Goal: Task Accomplishment & Management: Complete application form

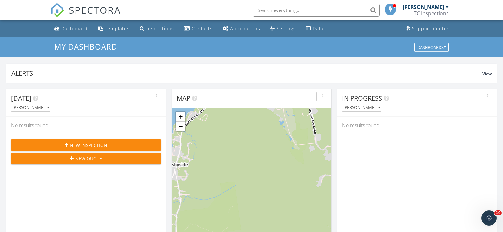
drag, startPoint x: 267, startPoint y: 11, endPoint x: 260, endPoint y: 9, distance: 6.8
click at [267, 10] on input "text" at bounding box center [315, 10] width 127 height 13
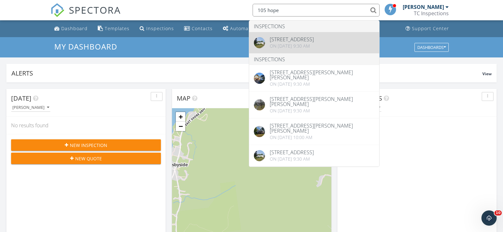
type input "105 hope"
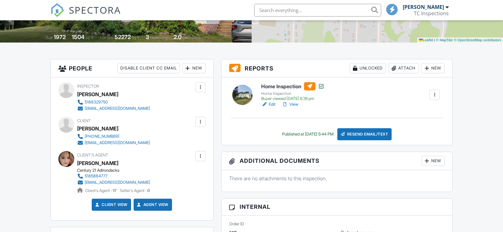
click at [296, 106] on link "View" at bounding box center [290, 104] width 16 height 6
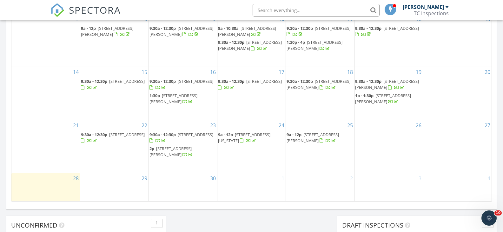
scroll to position [412, 0]
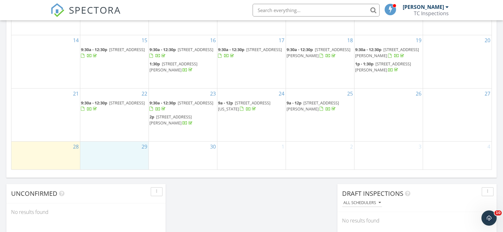
click at [108, 149] on div "29" at bounding box center [114, 155] width 68 height 28
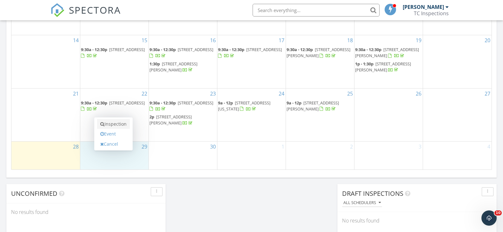
click at [121, 123] on link "Inspection" at bounding box center [113, 124] width 33 height 10
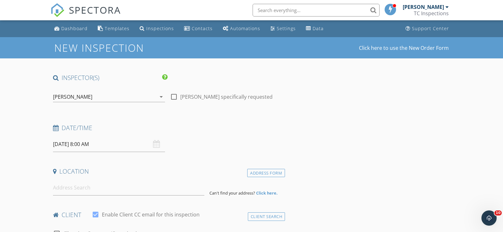
click at [101, 151] on input "09/29/2025 8:00 AM" at bounding box center [109, 144] width 112 height 16
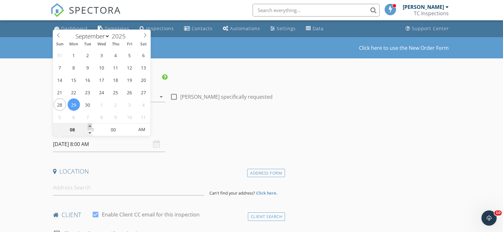
type input "09"
type input "[DATE] 9:00 AM"
click at [89, 126] on span at bounding box center [90, 126] width 4 height 6
type input "10"
type input "[DATE] 10:00 AM"
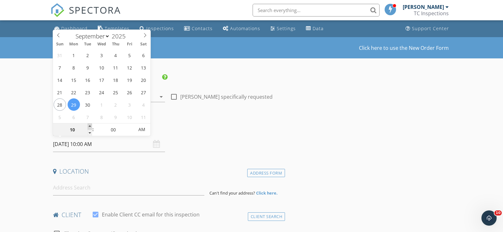
click at [89, 126] on span at bounding box center [90, 126] width 4 height 6
type input "11"
type input "[DATE] 11:00 AM"
click at [89, 126] on span at bounding box center [90, 126] width 4 height 6
type input "12"
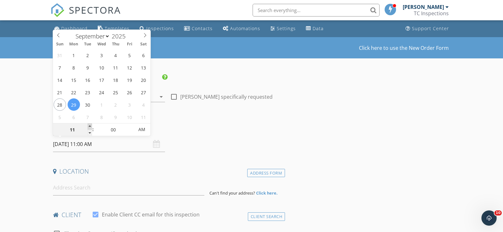
type input "09/29/2025 12:00 PM"
click at [89, 126] on span at bounding box center [90, 126] width 4 height 6
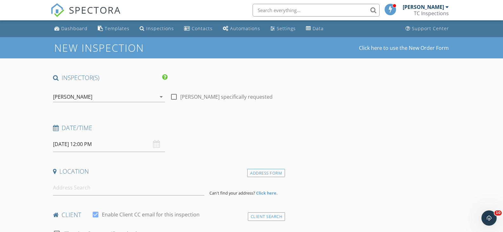
click at [204, 136] on div "Date/Time" at bounding box center [167, 130] width 235 height 13
click at [105, 190] on input at bounding box center [128, 188] width 151 height 16
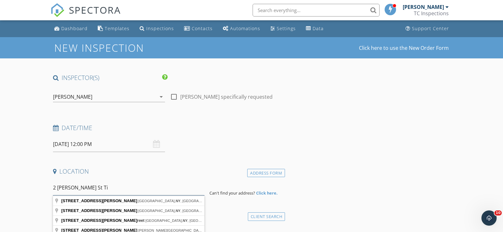
click at [96, 187] on input "2 John St Ti" at bounding box center [128, 188] width 151 height 16
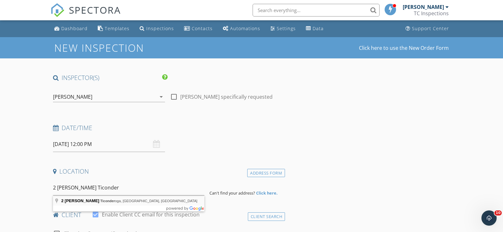
type input "2 John St, Ticonderoga, NY, USA"
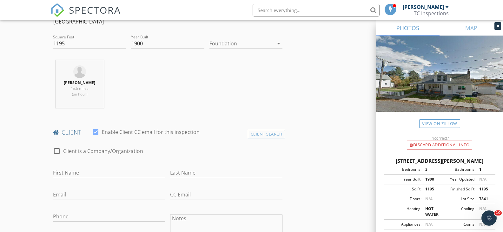
scroll to position [222, 0]
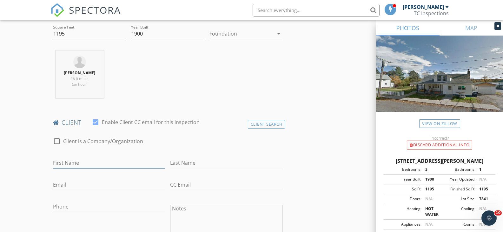
drag, startPoint x: 94, startPoint y: 161, endPoint x: 99, endPoint y: 158, distance: 6.3
click at [94, 161] on input "First Name" at bounding box center [109, 163] width 112 height 10
type input "Marly"
drag, startPoint x: 178, startPoint y: 164, endPoint x: 178, endPoint y: 161, distance: 3.5
click at [178, 161] on input "Last Name" at bounding box center [226, 163] width 112 height 10
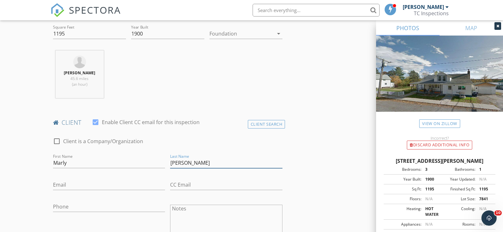
type input "Pearson"
click at [88, 206] on input "Phone" at bounding box center [109, 206] width 112 height 10
type input "317-646-9626"
click at [277, 96] on div "Tom Callahan 45.6 miles (an hour)" at bounding box center [167, 76] width 235 height 53
click at [98, 184] on input "Email" at bounding box center [109, 185] width 112 height 10
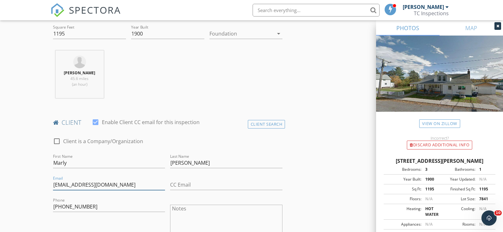
type input "marlysjohanne@gmail.com"
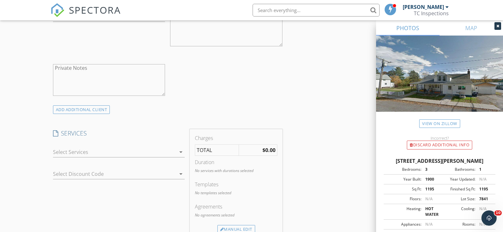
scroll to position [412, 0]
click at [181, 152] on icon "arrow_drop_down" at bounding box center [181, 152] width 8 height 8
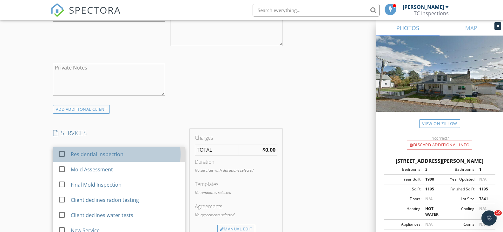
click at [124, 153] on div "Residential Inspection" at bounding box center [124, 154] width 109 height 13
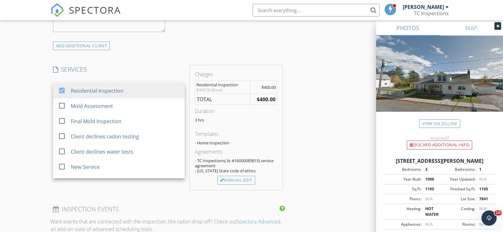
scroll to position [507, 0]
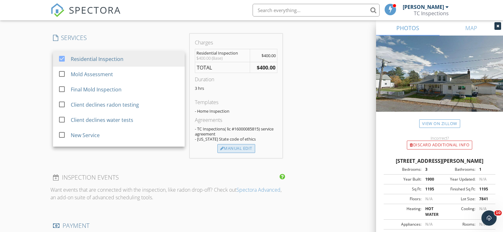
click at [229, 148] on div "Manual Edit" at bounding box center [236, 148] width 38 height 9
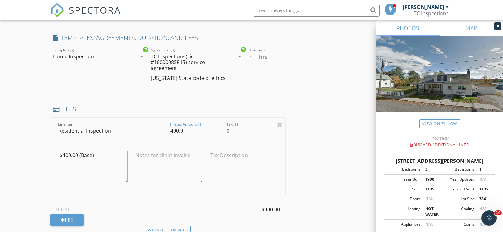
click at [174, 130] on input "400.0" at bounding box center [195, 131] width 51 height 10
type input "500.0"
click at [335, 79] on div "INSPECTOR(S) check_box Tom Callahan PRIMARY Tom Callahan arrow_drop_down check_…" at bounding box center [251, 131] width 402 height 1131
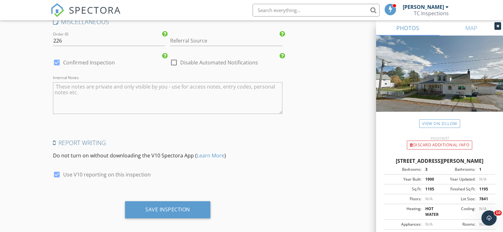
scroll to position [988, 0]
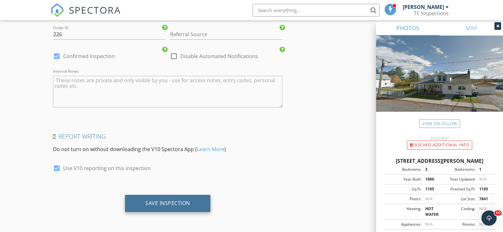
click at [187, 200] on div "Save Inspection" at bounding box center [167, 203] width 45 height 6
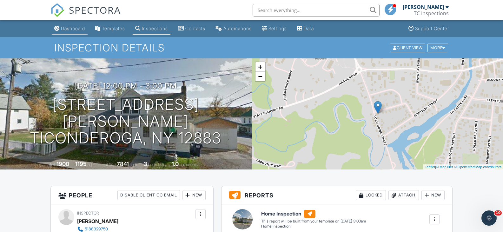
click at [82, 28] on div "Dashboard" at bounding box center [73, 28] width 24 height 5
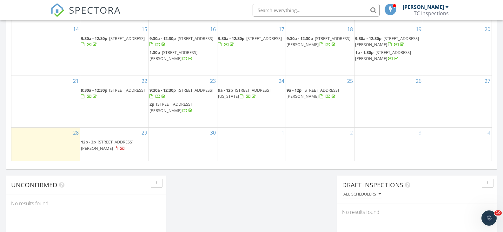
scroll to position [444, 0]
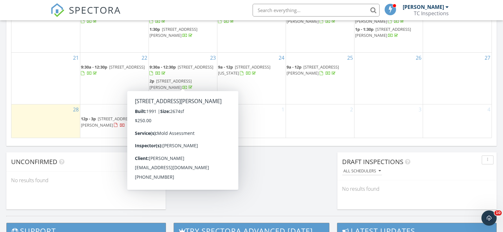
click at [119, 135] on div "29 12p - 3p [STREET_ADDRESS][PERSON_NAME]" at bounding box center [114, 120] width 68 height 33
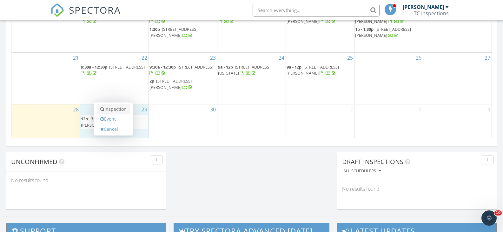
click at [121, 110] on link "Inspection" at bounding box center [113, 109] width 33 height 10
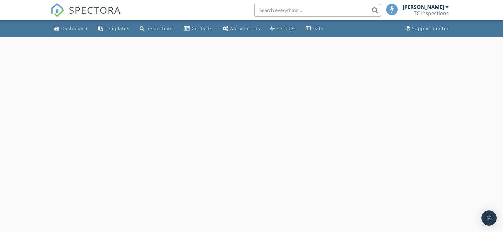
select select "8"
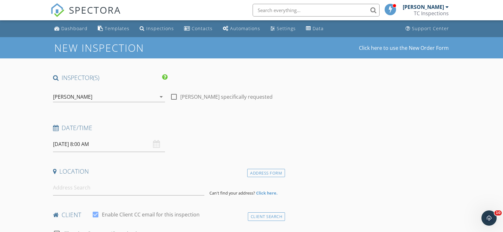
click at [90, 145] on input "[DATE] 8:00 AM" at bounding box center [109, 144] width 112 height 16
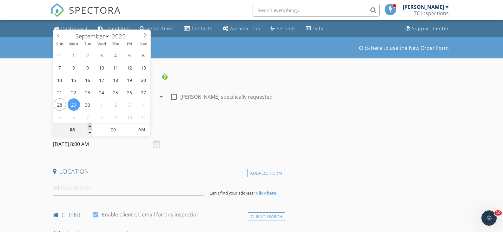
type input "09"
type input "[DATE] 9:00 AM"
click at [89, 126] on span at bounding box center [90, 126] width 4 height 6
type input "10"
type input "[DATE] 10:00 AM"
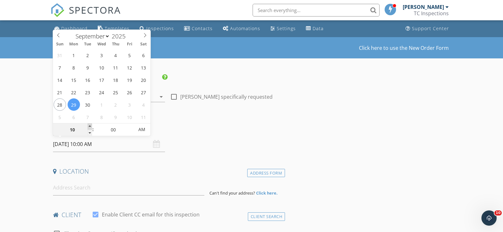
click at [89, 126] on span at bounding box center [90, 126] width 4 height 6
type input "11"
type input "[DATE] 11:00 AM"
click at [89, 126] on span at bounding box center [90, 126] width 4 height 6
click at [193, 125] on h4 "Date/Time" at bounding box center [168, 128] width 230 height 8
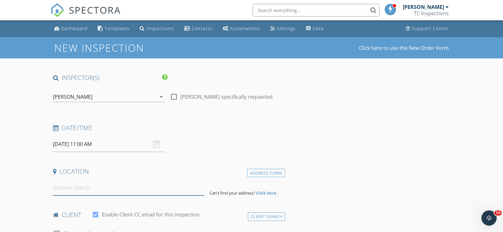
click at [117, 191] on input at bounding box center [128, 188] width 151 height 16
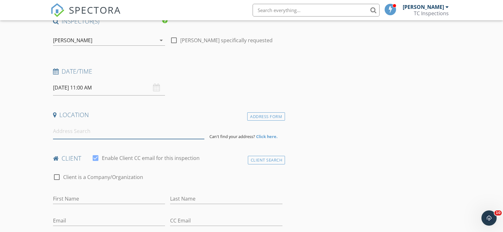
scroll to position [63, 0]
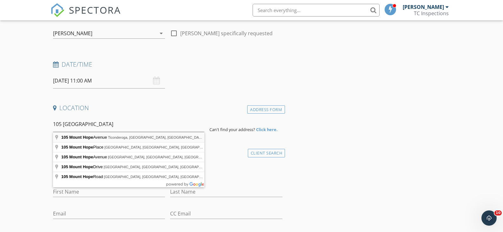
type input "[STREET_ADDRESS]"
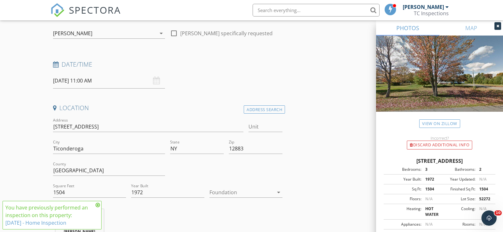
click at [97, 204] on icon at bounding box center [97, 204] width 4 height 5
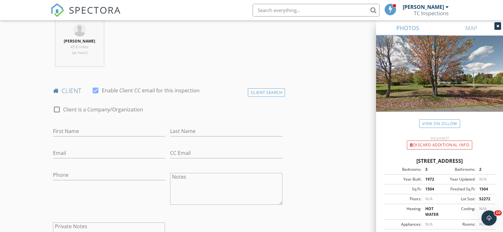
scroll to position [285, 0]
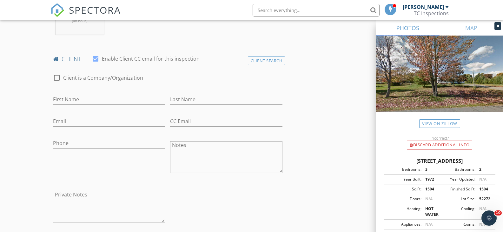
click at [90, 89] on div "First Name" at bounding box center [108, 100] width 117 height 22
click at [89, 103] on input "First Name" at bounding box center [109, 99] width 112 height 10
click at [217, 57] on h4 "client" at bounding box center [168, 59] width 230 height 8
click at [118, 101] on input "First Name" at bounding box center [109, 99] width 112 height 10
type input "Collin"
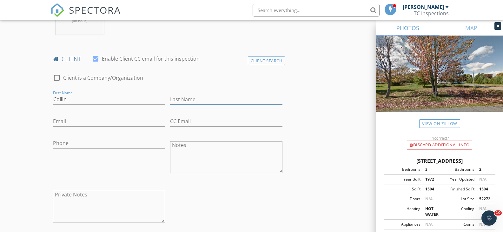
click at [201, 94] on div "Last Name" at bounding box center [226, 100] width 112 height 21
type input "[PERSON_NAME]"
click at [80, 142] on input "Phone" at bounding box center [109, 143] width 112 height 10
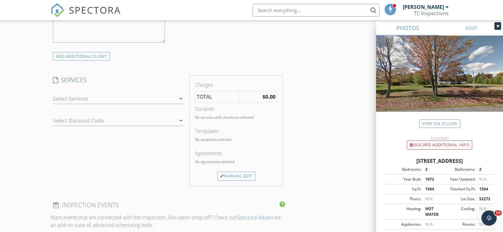
scroll to position [476, 0]
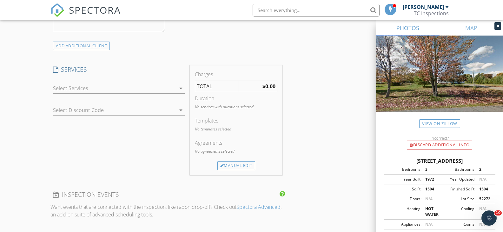
type input "[PHONE_NUMBER]"
click at [179, 88] on icon "arrow_drop_down" at bounding box center [181, 88] width 8 height 8
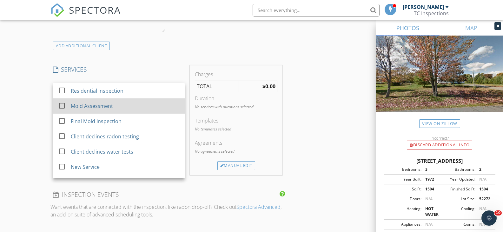
click at [102, 107] on div "Mold Assessment" at bounding box center [91, 106] width 42 height 8
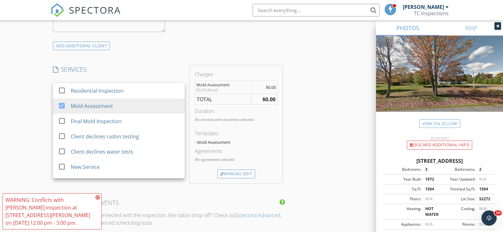
click at [333, 126] on div "INSPECTOR(S) check_box [PERSON_NAME] PRIMARY [PERSON_NAME] arrow_drop_down chec…" at bounding box center [251, 122] width 402 height 1048
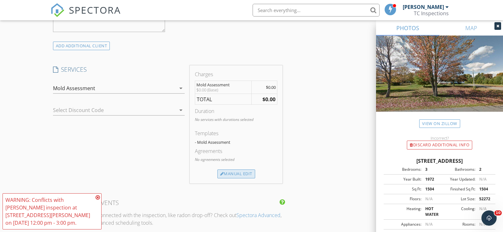
click at [242, 174] on div "Manual Edit" at bounding box center [236, 173] width 38 height 9
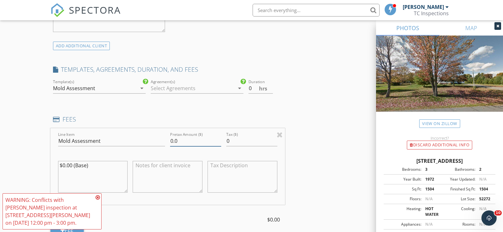
click at [176, 143] on input "0.0" at bounding box center [195, 141] width 51 height 10
type input "0"
type input "250"
click at [331, 107] on div "INSPECTOR(S) check_box [PERSON_NAME] PRIMARY [PERSON_NAME] arrow_drop_down chec…" at bounding box center [251, 152] width 402 height 1109
click at [97, 200] on icon at bounding box center [97, 197] width 4 height 5
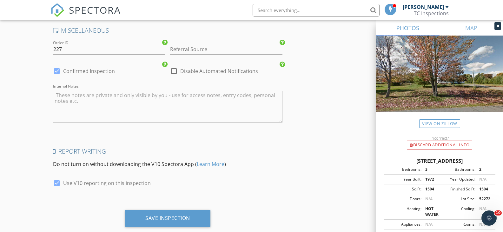
scroll to position [966, 0]
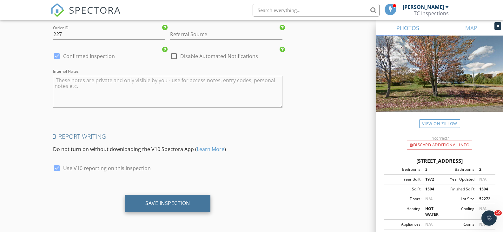
click at [159, 205] on div "Save Inspection" at bounding box center [167, 203] width 45 height 6
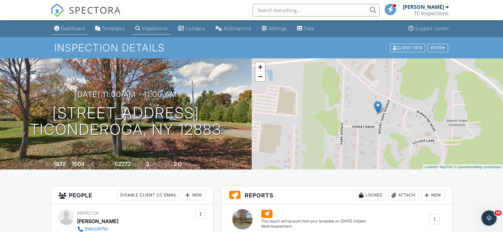
click at [77, 27] on div "Dashboard" at bounding box center [73, 28] width 24 height 5
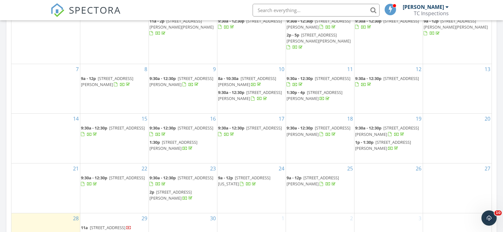
scroll to position [254, 0]
